Goal: Find specific page/section: Find specific page/section

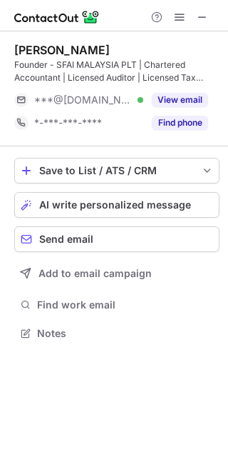
scroll to position [323, 228]
